Goal: Information Seeking & Learning: Learn about a topic

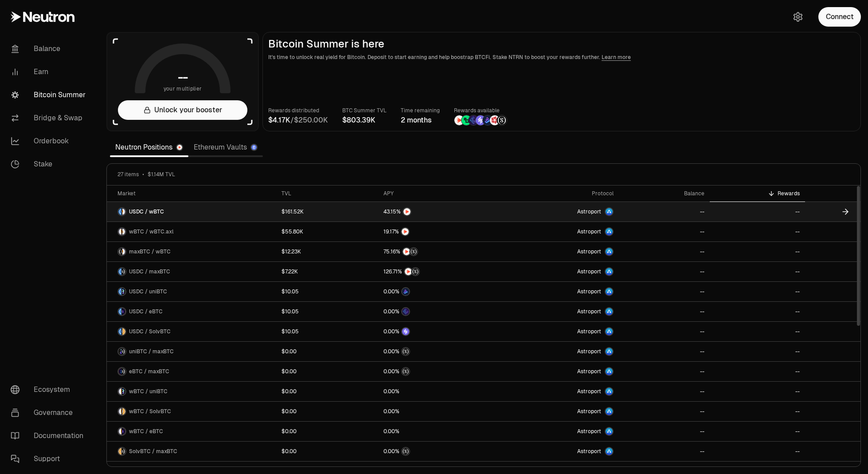
click at [193, 212] on link "USDC / wBTC" at bounding box center [191, 212] width 169 height 20
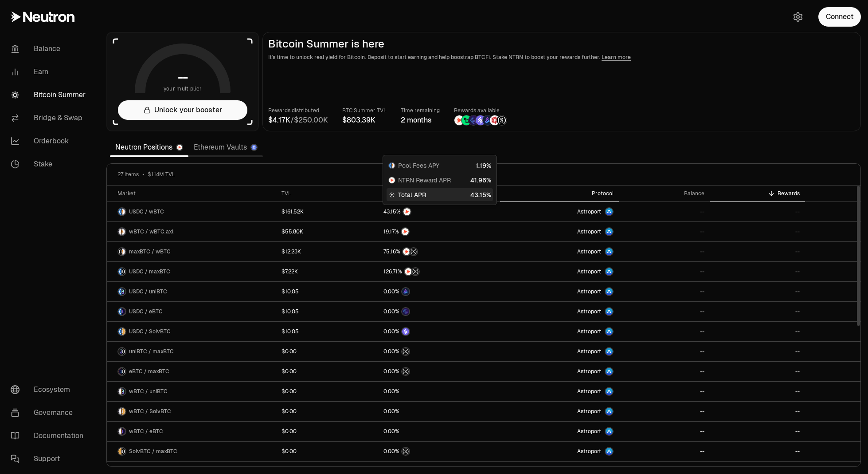
click at [606, 196] on div "Protocol" at bounding box center [560, 193] width 108 height 7
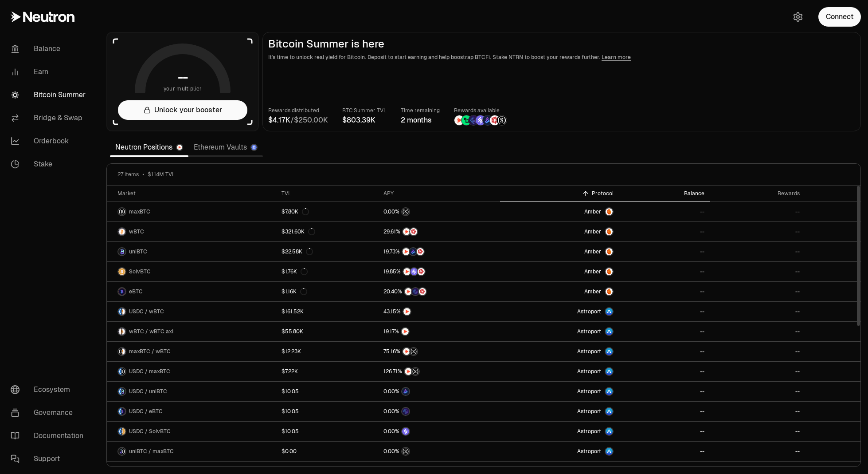
click at [702, 195] on div "Balance" at bounding box center [664, 193] width 81 height 7
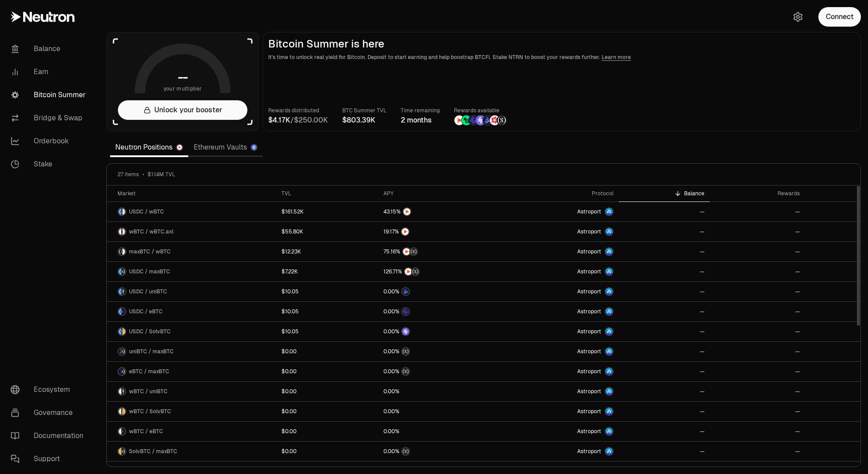
click at [702, 195] on div "Balance" at bounding box center [664, 193] width 81 height 7
click at [847, 11] on button "Connect" at bounding box center [840, 17] width 43 height 20
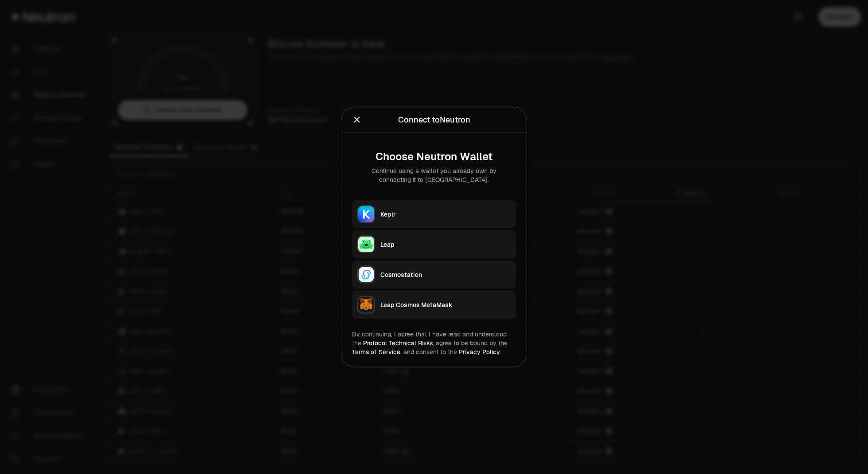
click at [370, 220] on img "button" at bounding box center [366, 214] width 16 height 16
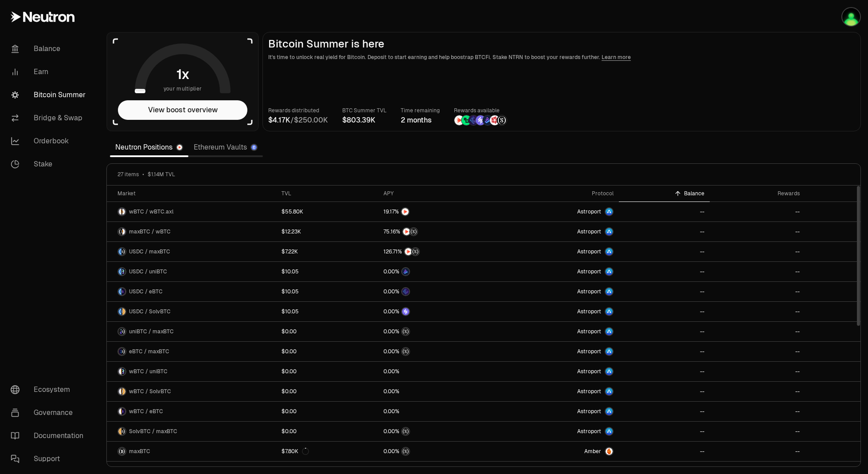
click at [698, 197] on th "Balance" at bounding box center [664, 193] width 91 height 16
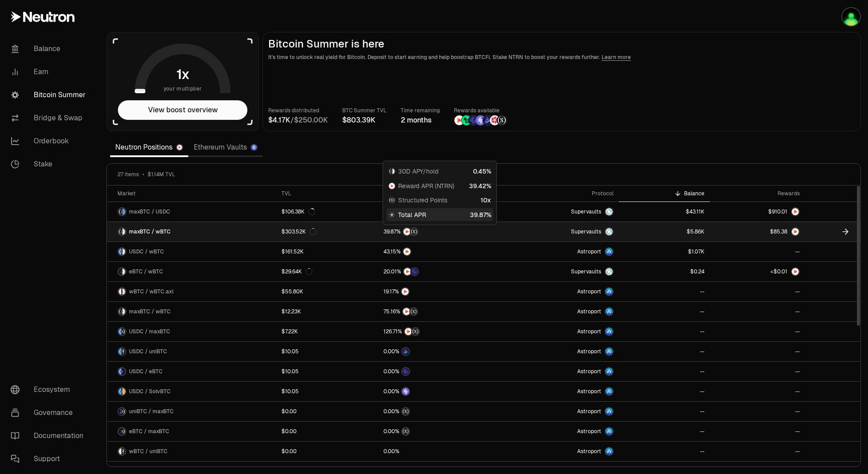
click at [490, 233] on div at bounding box center [439, 231] width 111 height 9
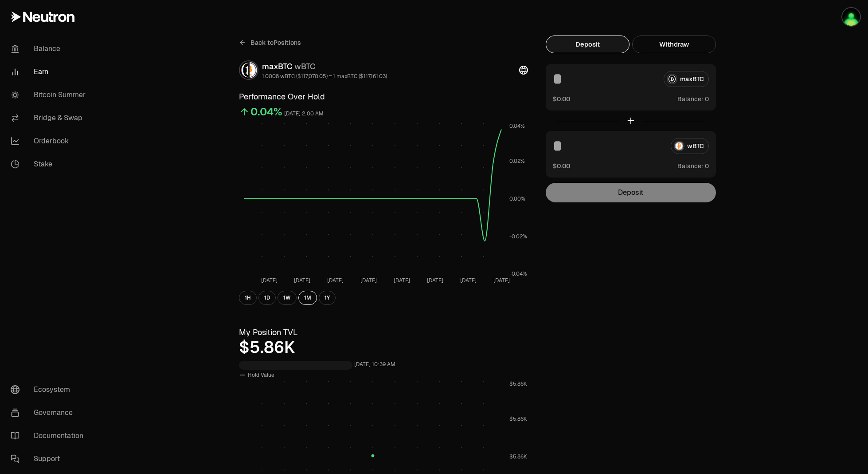
click at [694, 169] on span "Balance:" at bounding box center [691, 165] width 26 height 9
click at [695, 153] on div "wBTC" at bounding box center [631, 146] width 156 height 16
click at [695, 149] on div "wBTC" at bounding box center [631, 146] width 156 height 16
click at [694, 165] on span "Balance:" at bounding box center [691, 165] width 26 height 9
click at [67, 104] on link "Bitcoin Summer" at bounding box center [50, 94] width 92 height 23
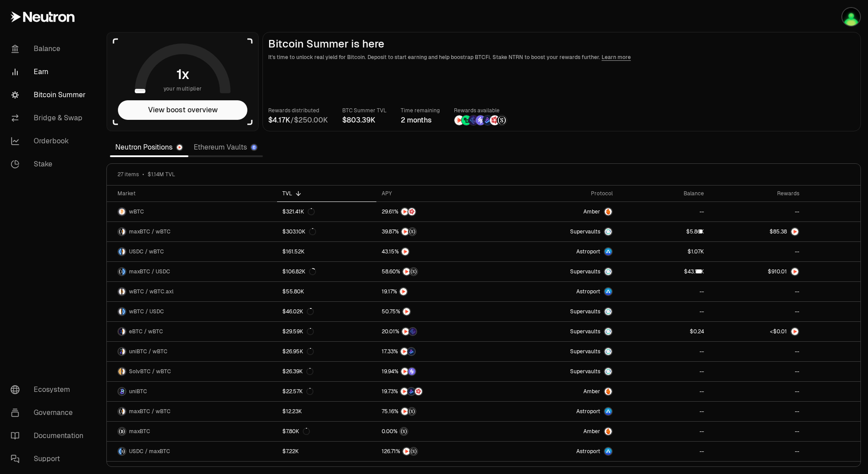
click at [49, 74] on link "Earn" at bounding box center [50, 71] width 92 height 23
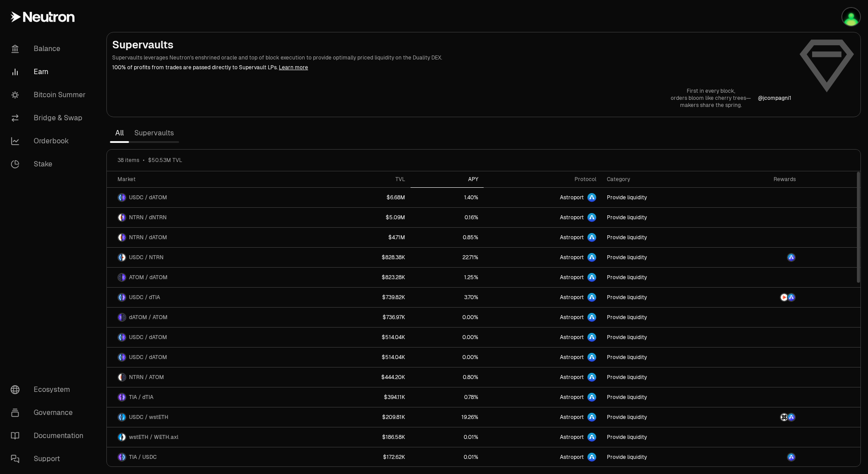
click at [459, 177] on div "APY" at bounding box center [447, 179] width 63 height 7
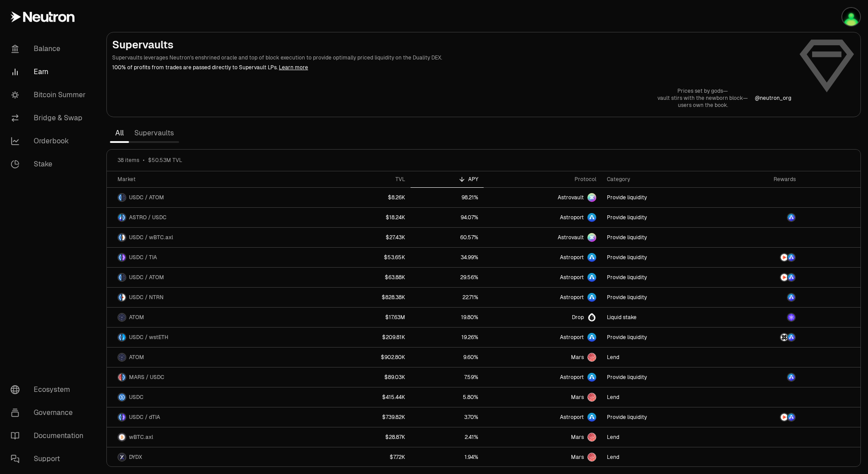
click at [459, 138] on section "Supervaults Supervaults leverages Neutron's enshrined oracle and top of block e…" at bounding box center [483, 237] width 769 height 474
click at [573, 102] on div "Digital cold war— screens glow with silent offers— predators take aim. @ neutro…" at bounding box center [483, 97] width 743 height 21
click at [71, 94] on link "Bitcoin Summer" at bounding box center [50, 94] width 92 height 23
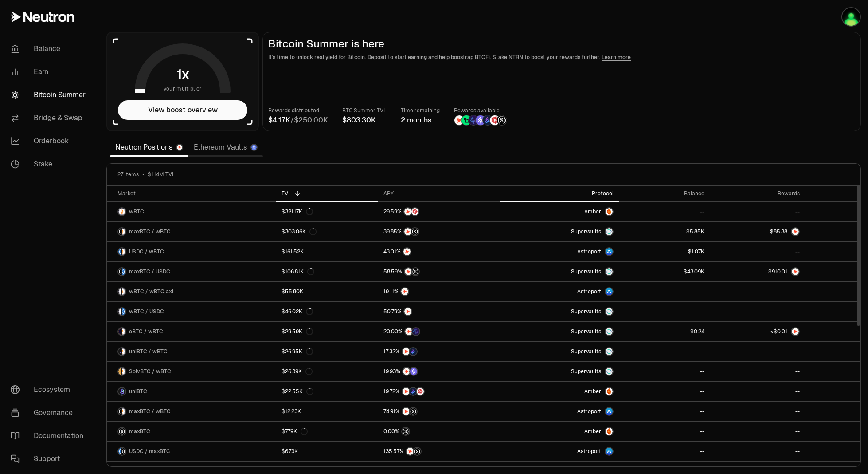
click at [599, 195] on div "Protocol" at bounding box center [560, 193] width 108 height 7
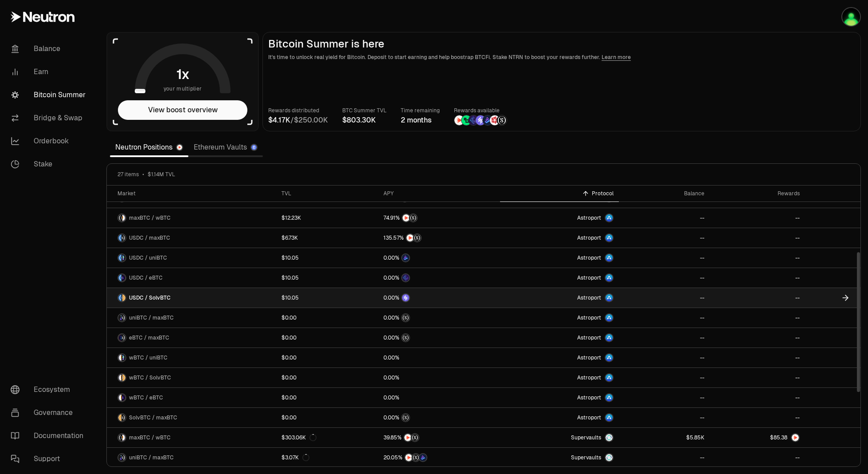
scroll to position [133, 0]
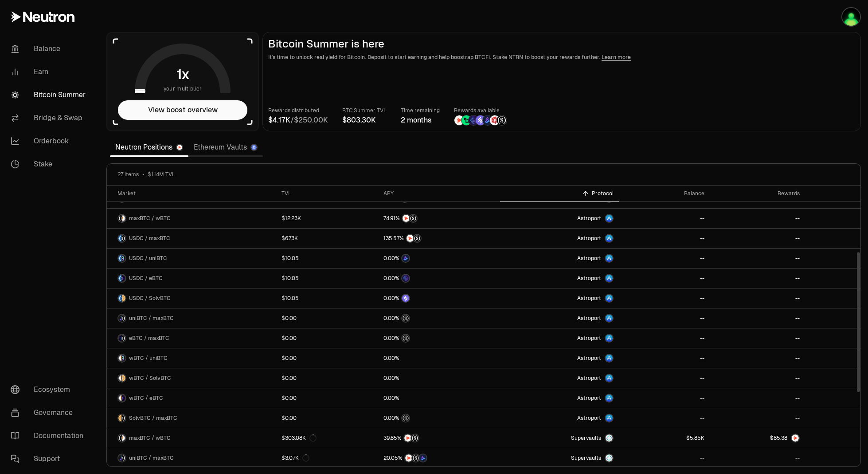
drag, startPoint x: 674, startPoint y: 104, endPoint x: 613, endPoint y: 94, distance: 61.7
click at [674, 104] on main "Bitcoin Summer is here It's time to unlock real yield for Bitcoin. Deposit to s…" at bounding box center [562, 81] width 599 height 99
click at [835, 78] on main "Bitcoin Summer is here It's time to unlock real yield for Bitcoin. Deposit to s…" at bounding box center [562, 81] width 599 height 99
click at [655, 138] on section "-- your multiplier Unlock your booster Bitcoin Summer is here It's time to unlo…" at bounding box center [483, 237] width 769 height 474
drag, startPoint x: 737, startPoint y: 96, endPoint x: 730, endPoint y: 112, distance: 17.3
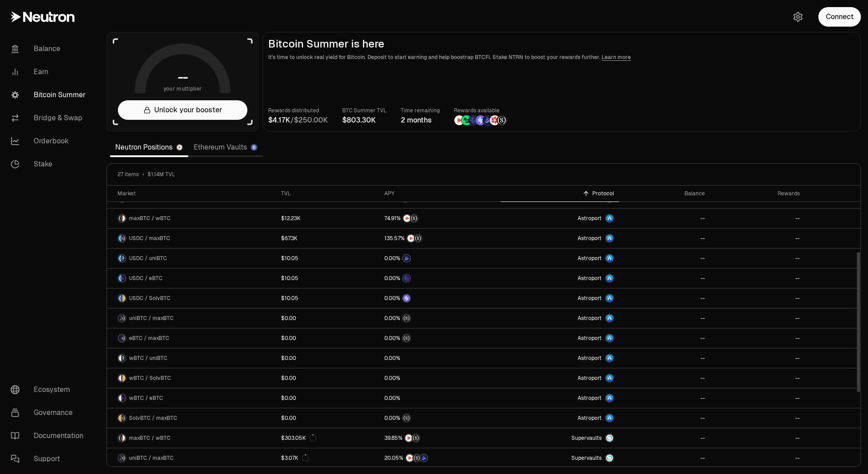
click at [737, 96] on main "Bitcoin Summer is here It's time to unlock real yield for Bitcoin. Deposit to s…" at bounding box center [562, 81] width 599 height 99
drag, startPoint x: 775, startPoint y: 89, endPoint x: 756, endPoint y: 43, distance: 49.5
click at [775, 89] on main "Bitcoin Summer is here It's time to unlock real yield for Bitcoin. Deposit to s…" at bounding box center [562, 81] width 599 height 99
click at [803, 132] on section "-- your multiplier Unlock your booster Bitcoin Summer is here It's time to unlo…" at bounding box center [483, 237] width 769 height 474
click at [385, 196] on div "APY" at bounding box center [438, 193] width 111 height 7
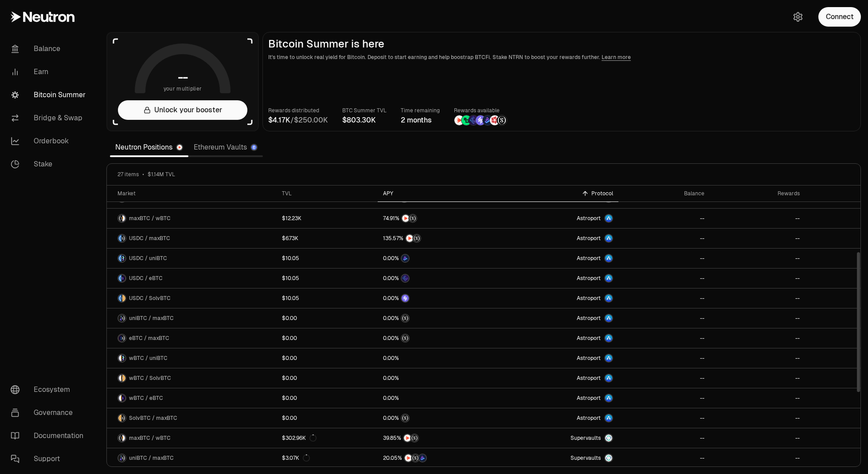
scroll to position [0, 0]
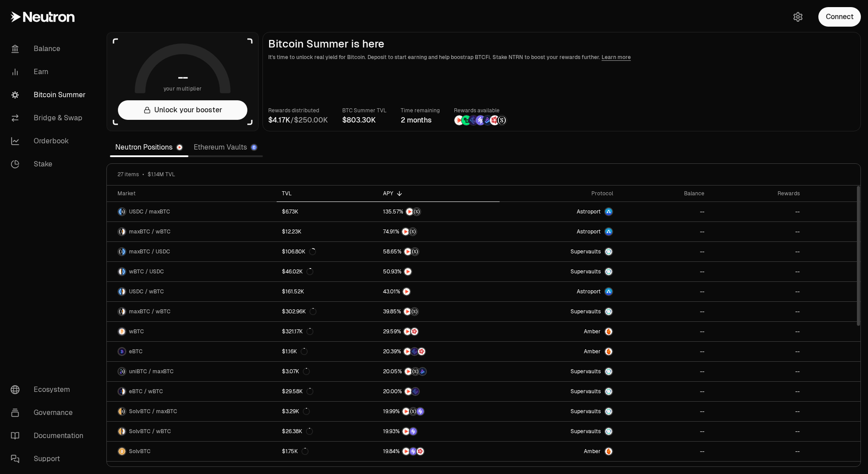
click at [297, 194] on icon at bounding box center [297, 193] width 7 height 7
